Goal: Task Accomplishment & Management: Complete application form

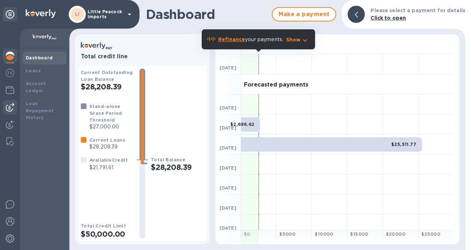
click at [14, 105] on img at bounding box center [10, 107] width 9 height 9
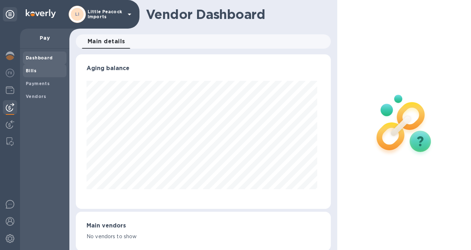
scroll to position [154, 252]
click at [35, 74] on span "Bills" at bounding box center [31, 70] width 11 height 7
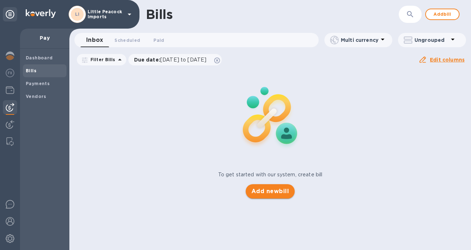
click at [267, 191] on span "Add new bill" at bounding box center [270, 191] width 38 height 9
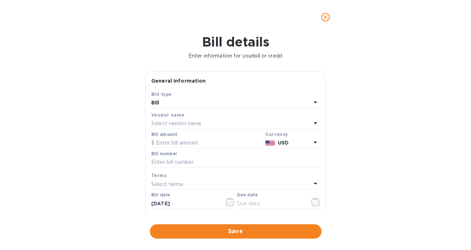
click at [201, 126] on p "Select vendor name" at bounding box center [176, 124] width 50 height 8
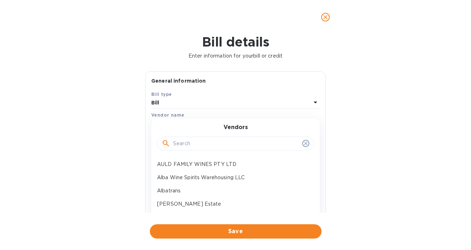
click at [189, 143] on input "text" at bounding box center [236, 143] width 126 height 11
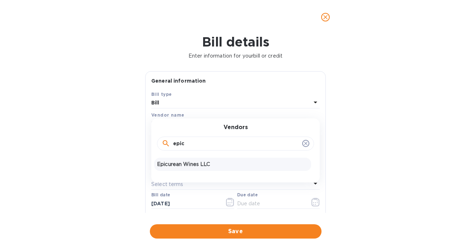
type input "epic"
click at [187, 168] on p "Epicurean Wines LLC" at bounding box center [232, 165] width 151 height 8
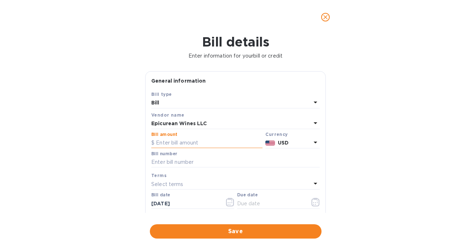
click at [198, 142] on input "text" at bounding box center [206, 143] width 111 height 11
type input "5,000"
paste input "2508EPPO"
type input "2508EPPO"
click at [311, 202] on icon "button" at bounding box center [315, 202] width 8 height 9
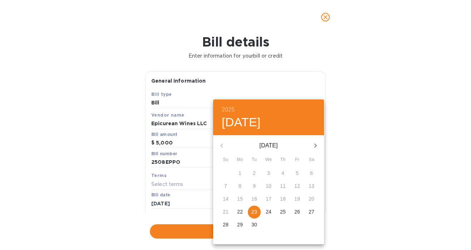
click at [254, 211] on p "23" at bounding box center [254, 211] width 6 height 7
type input "[DATE]"
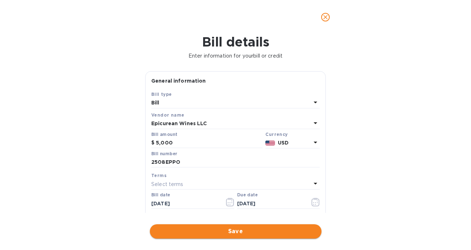
click at [223, 229] on span "Save" at bounding box center [236, 231] width 160 height 9
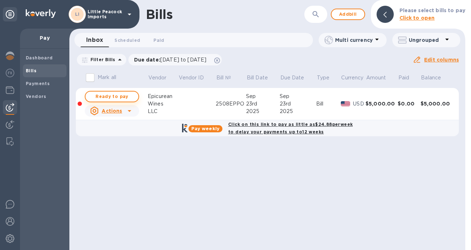
click at [118, 97] on span "Ready to pay" at bounding box center [111, 96] width 41 height 9
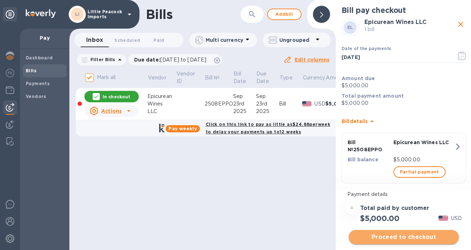
click at [414, 234] on span "Proceed to checkout" at bounding box center [403, 237] width 99 height 9
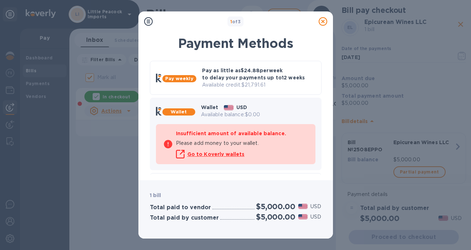
scroll to position [58, 0]
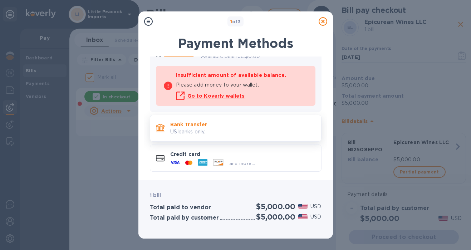
click at [236, 129] on p "US banks only." at bounding box center [242, 132] width 145 height 8
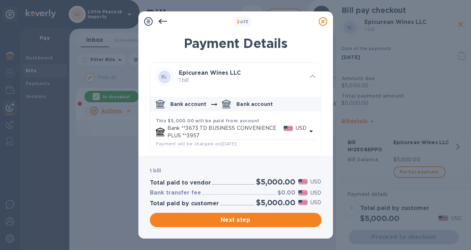
scroll to position [35, 0]
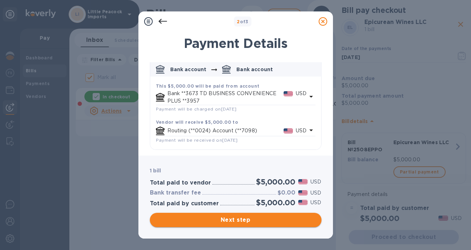
click at [262, 223] on span "Next step" at bounding box center [236, 220] width 160 height 9
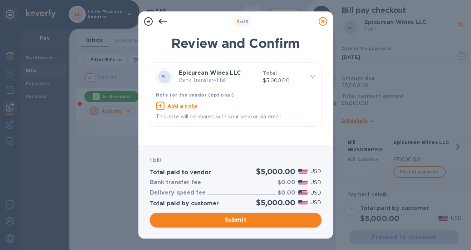
click at [259, 220] on span "Submit" at bounding box center [236, 220] width 160 height 9
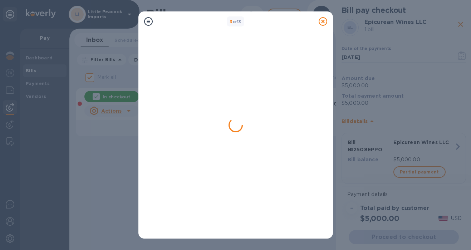
checkbox input "false"
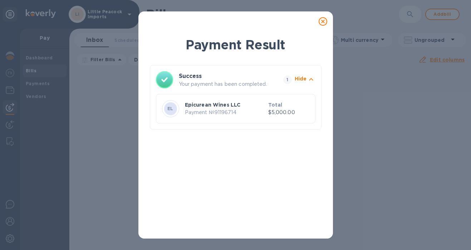
click at [323, 20] on icon at bounding box center [323, 21] width 9 height 9
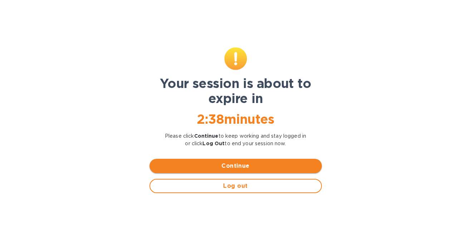
click at [263, 168] on span "Continue" at bounding box center [235, 166] width 161 height 9
